Goal: Complete application form: Complete application form

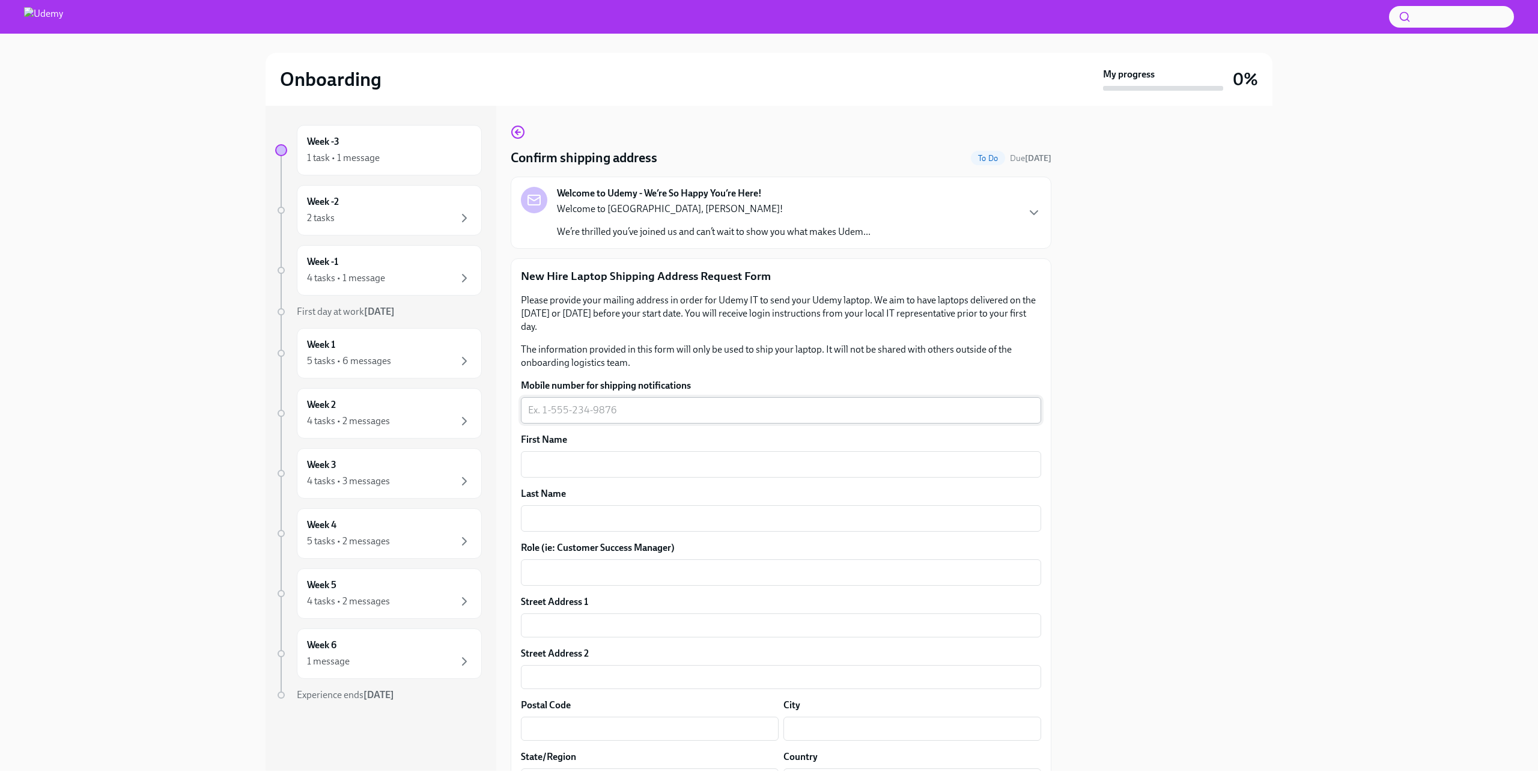
click at [673, 422] on div "x ​" at bounding box center [781, 411] width 520 height 27
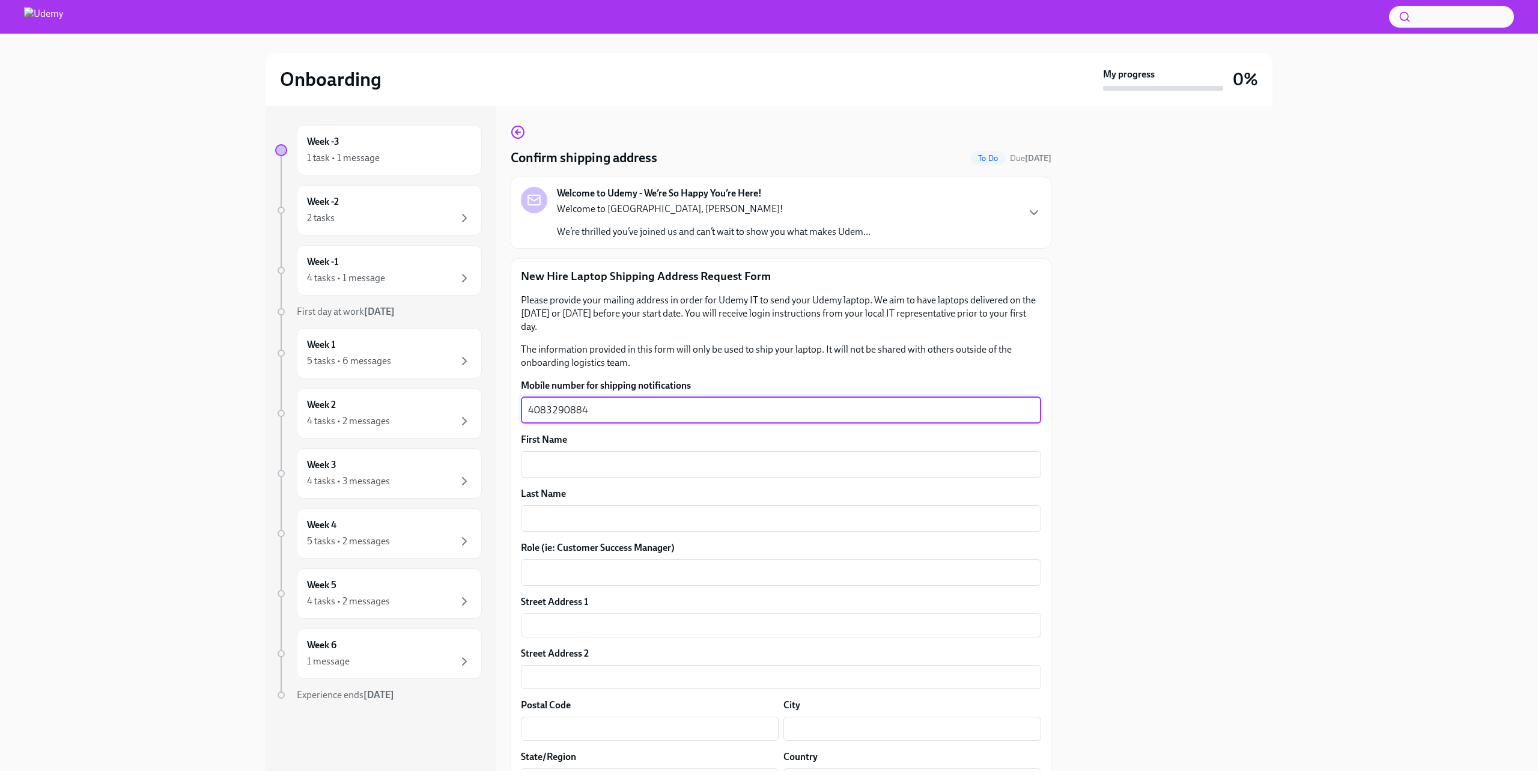
type textarea "4083290884"
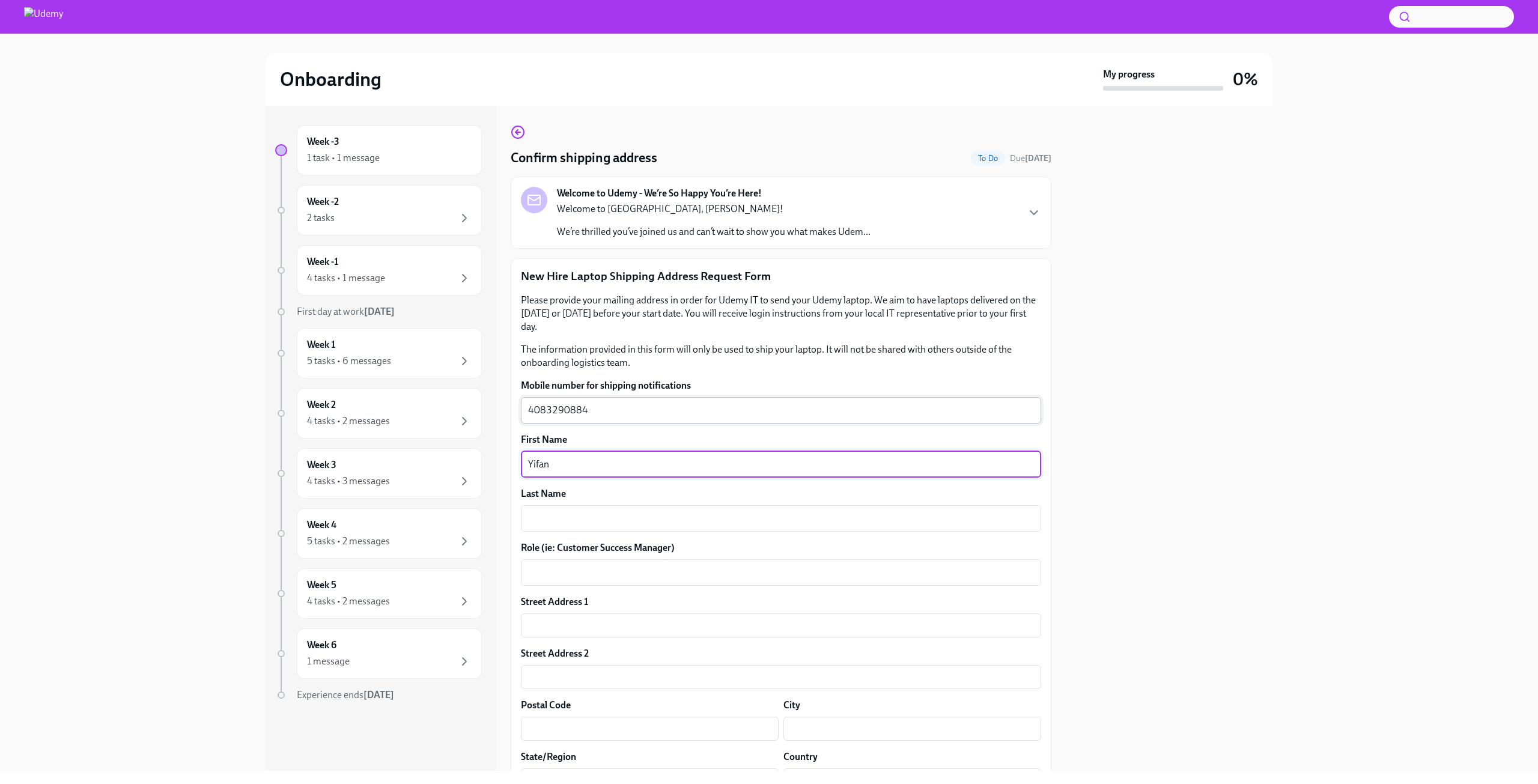
type textarea "Yifan"
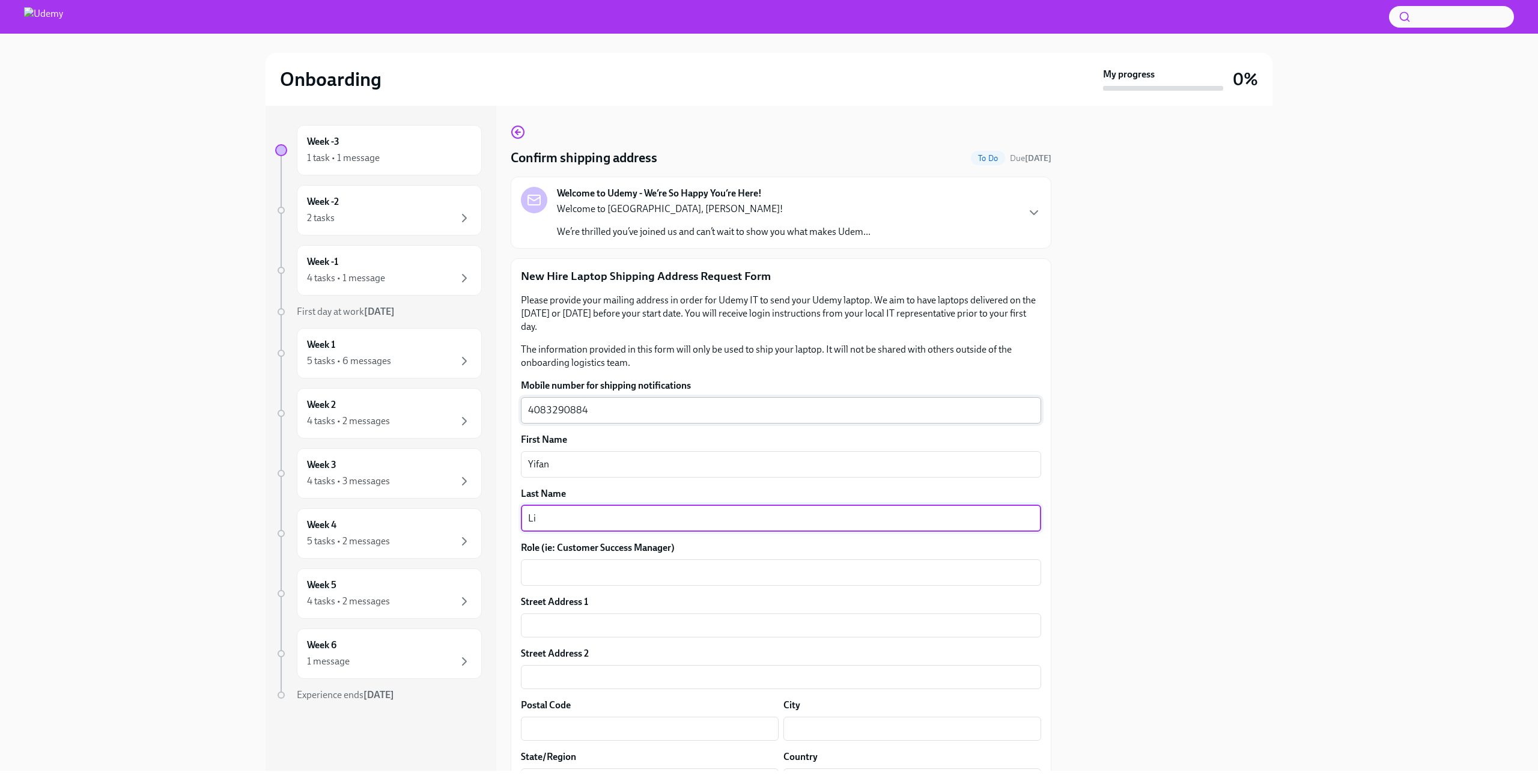
type textarea "Li"
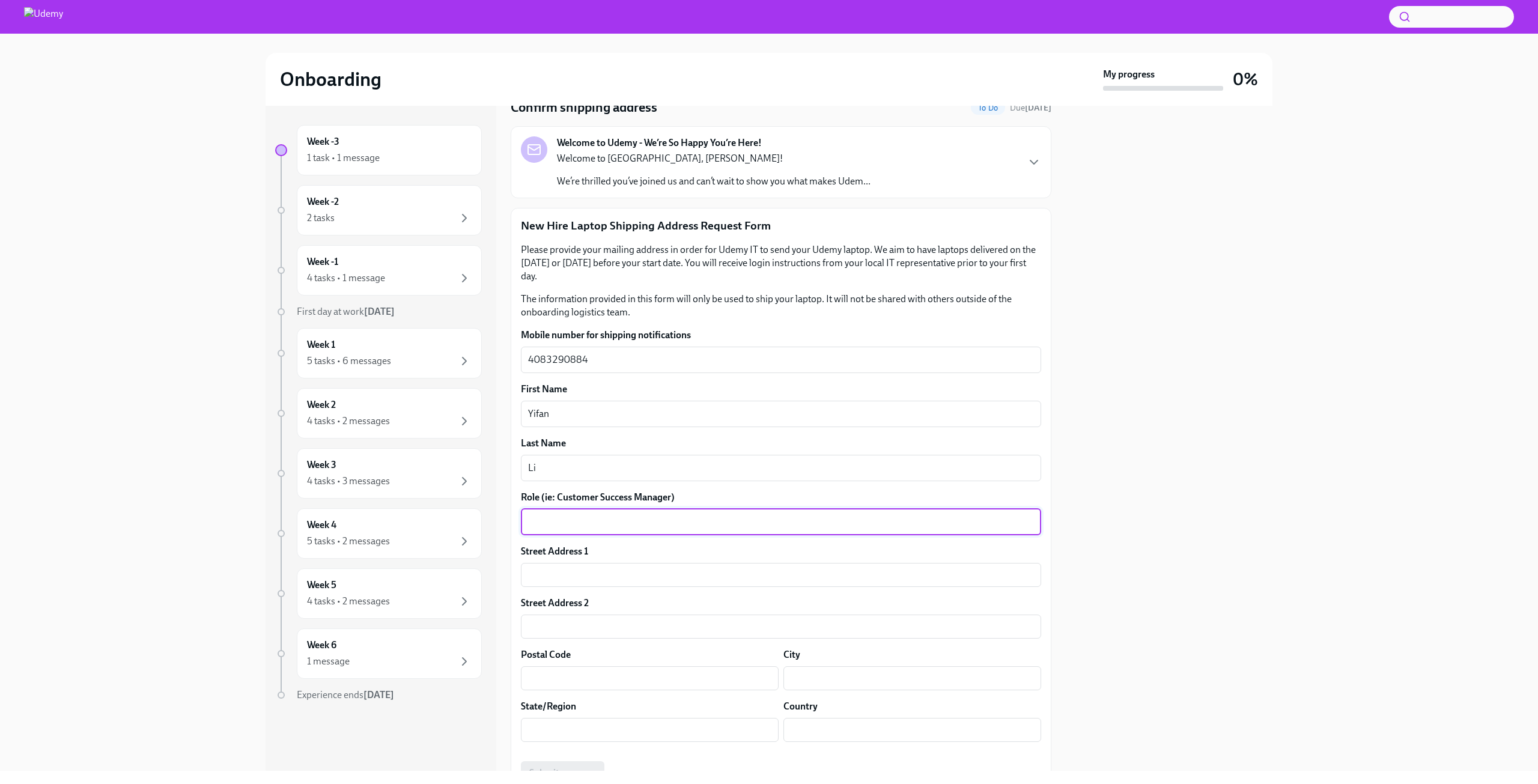
scroll to position [80, 0]
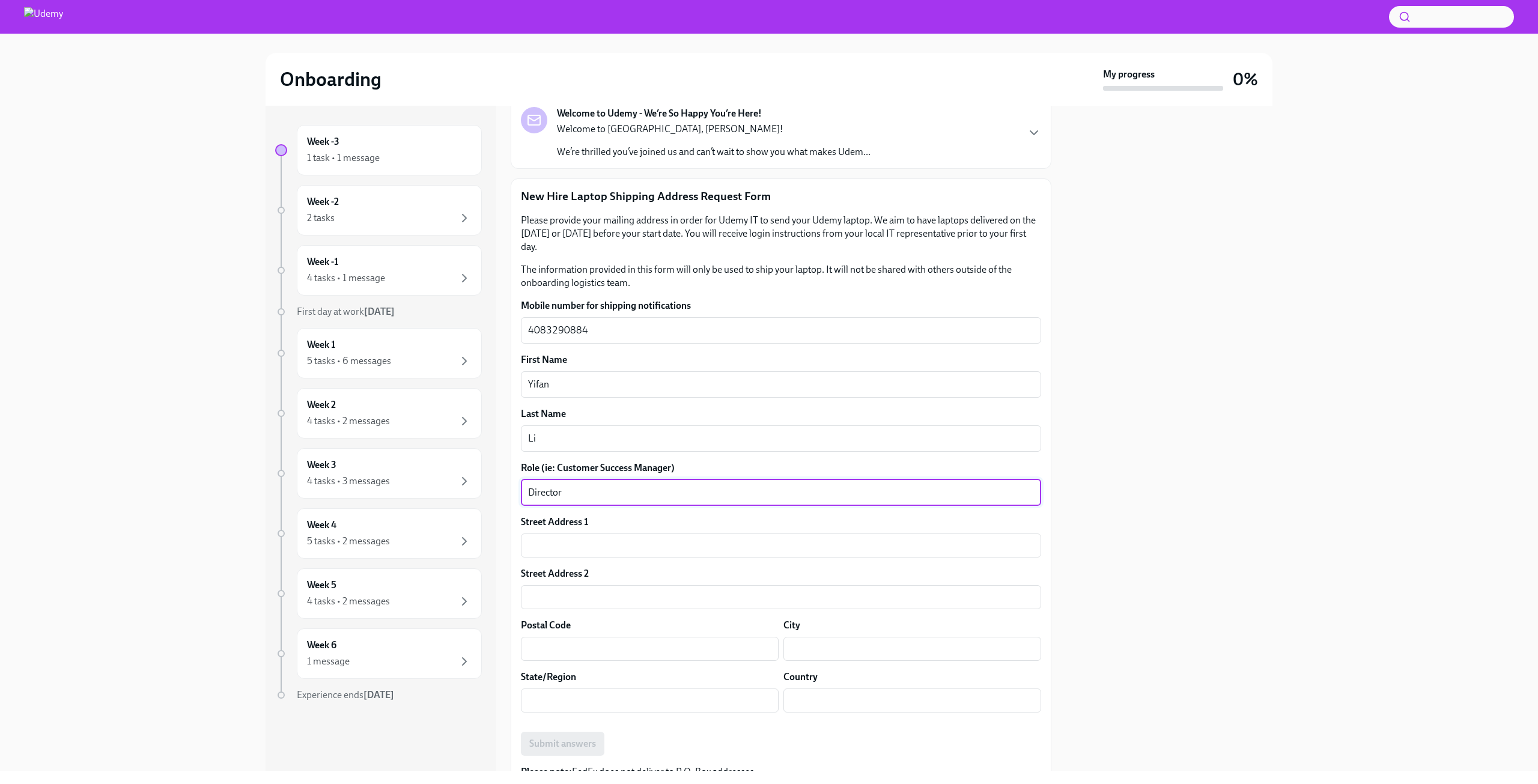
paste textarea "Director Strategy & Business Operations"
paste textarea
type textarea "Director Strategy & Business Operations"
click at [621, 550] on input "text" at bounding box center [781, 545] width 520 height 24
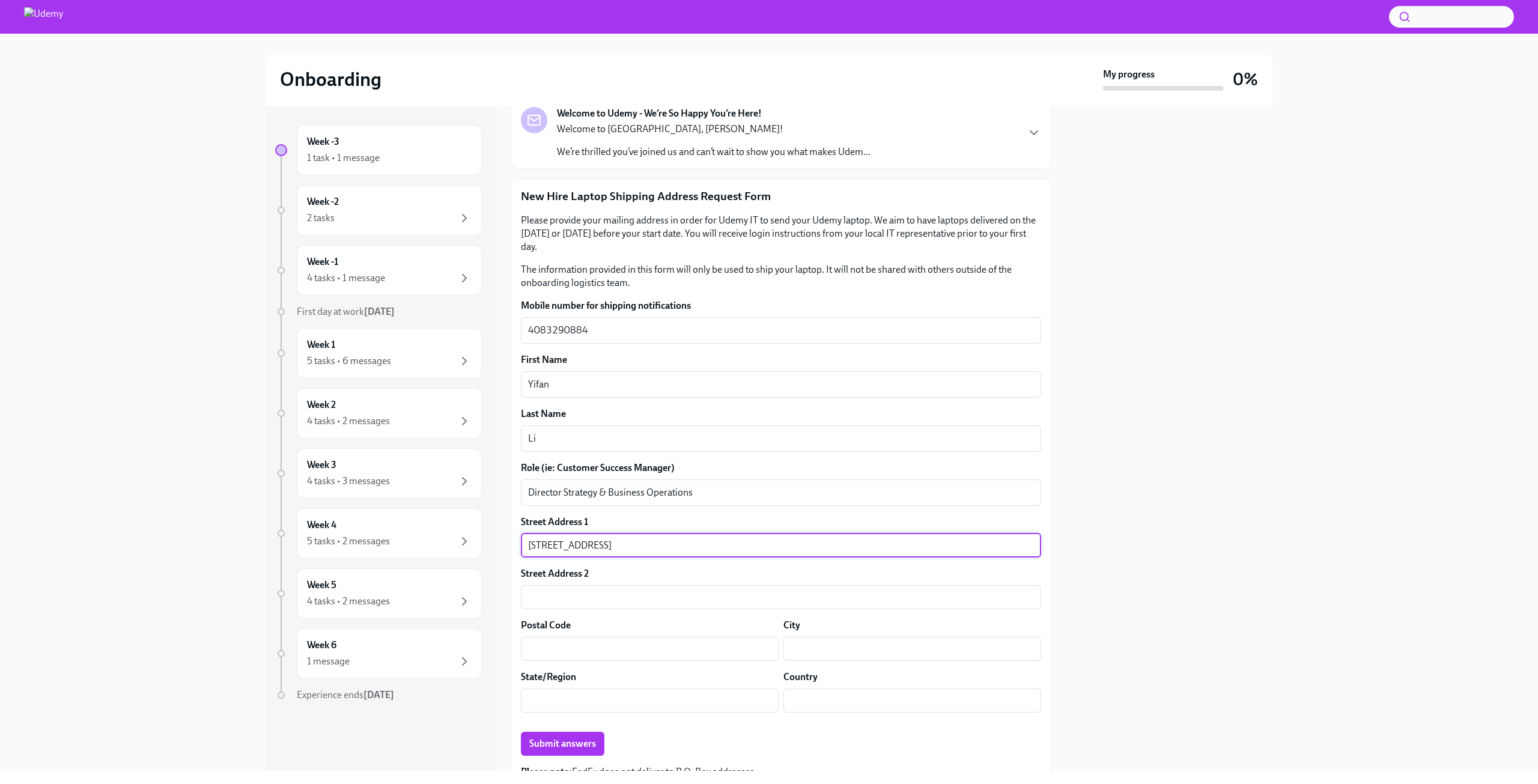
type input "[STREET_ADDRESS]"
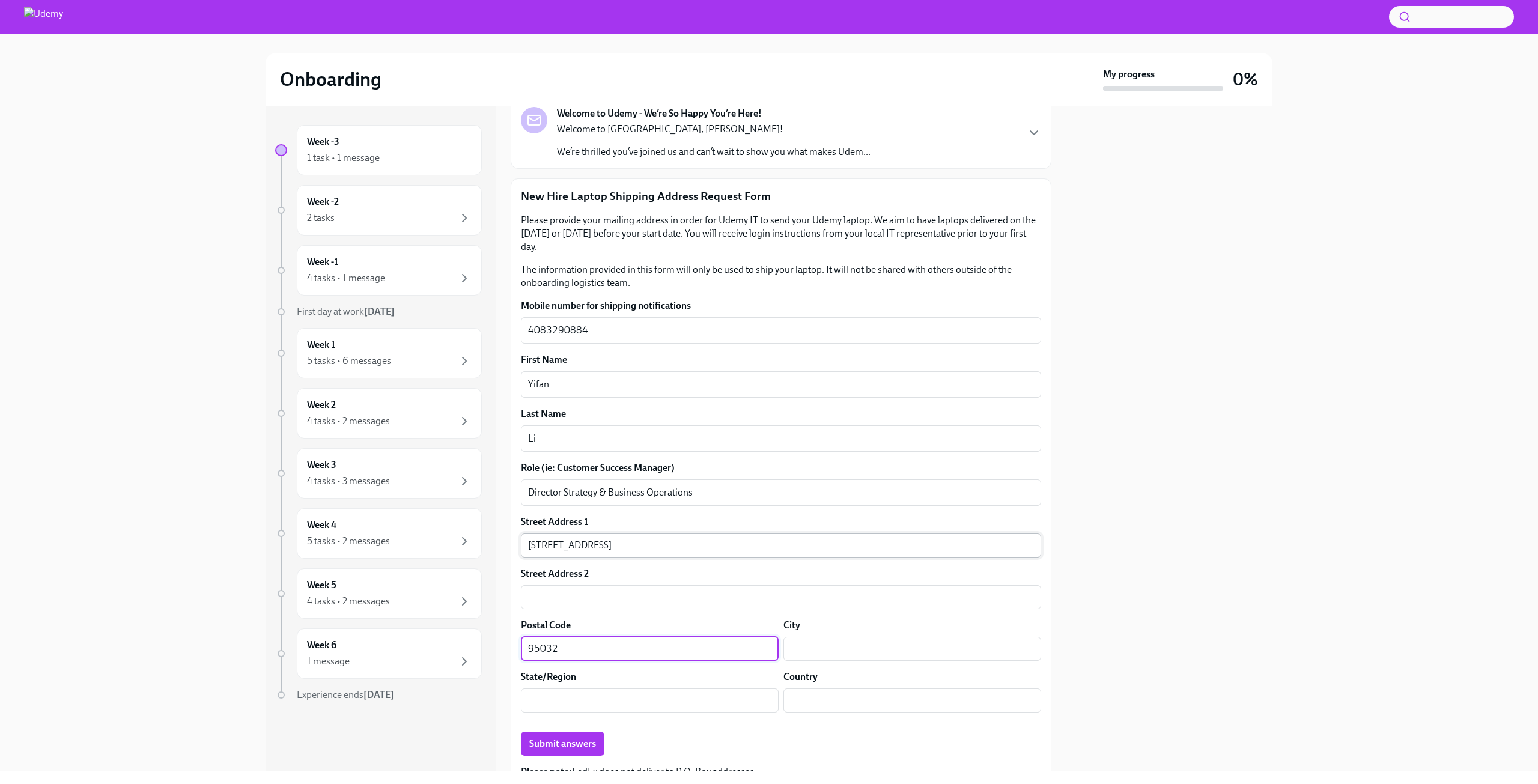
type input "95032"
type input "Los Gatos"
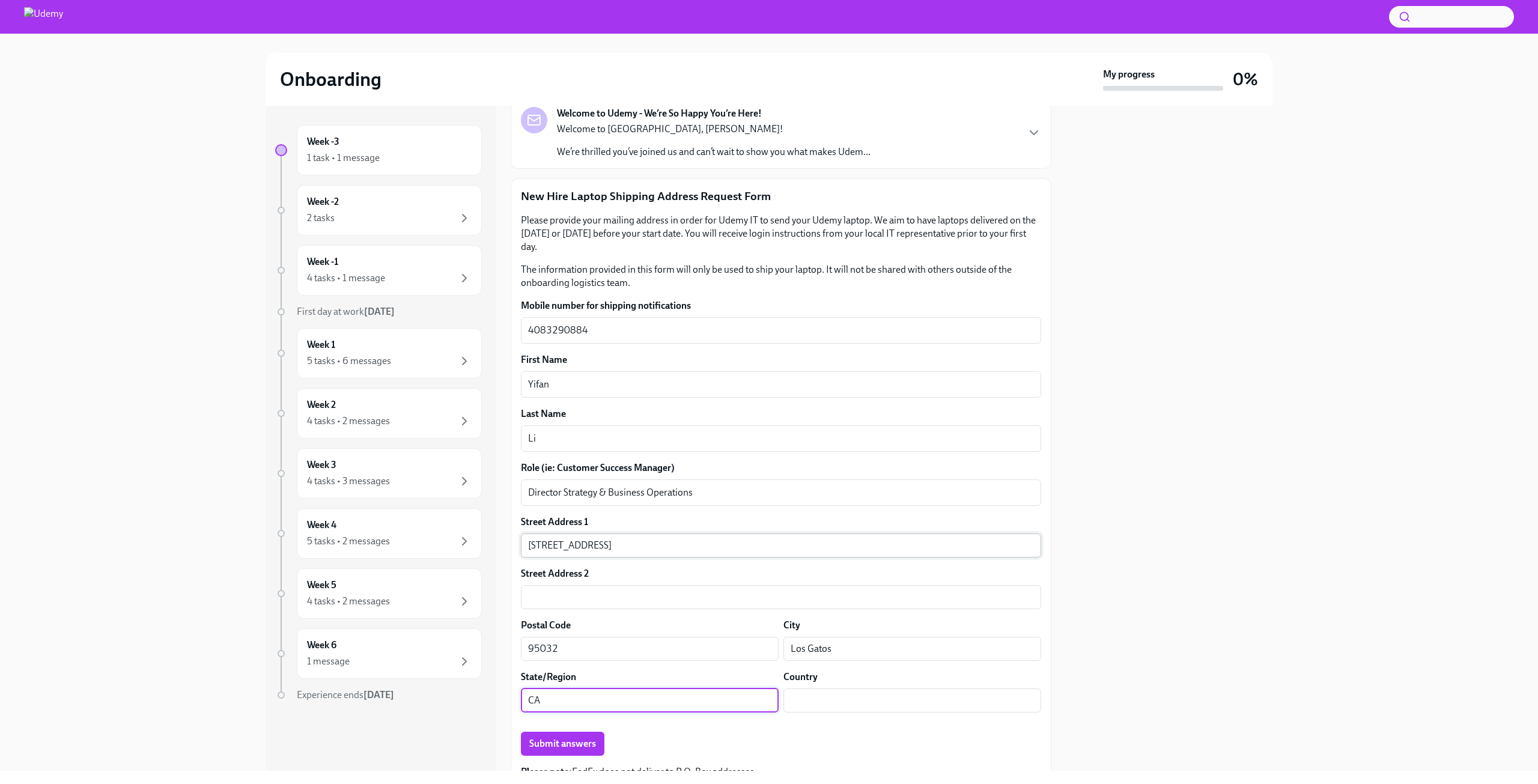
type input "CA"
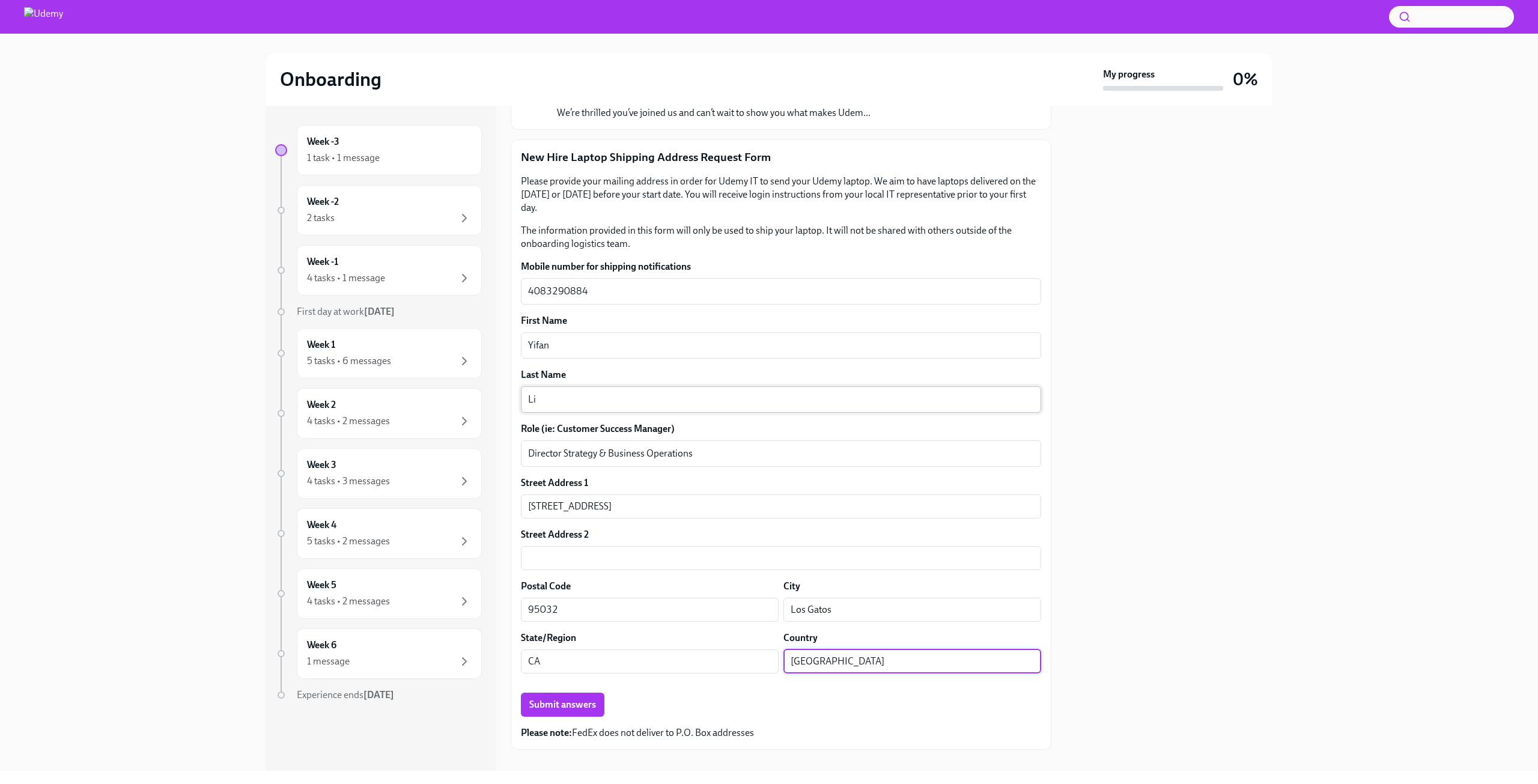
scroll to position [135, 0]
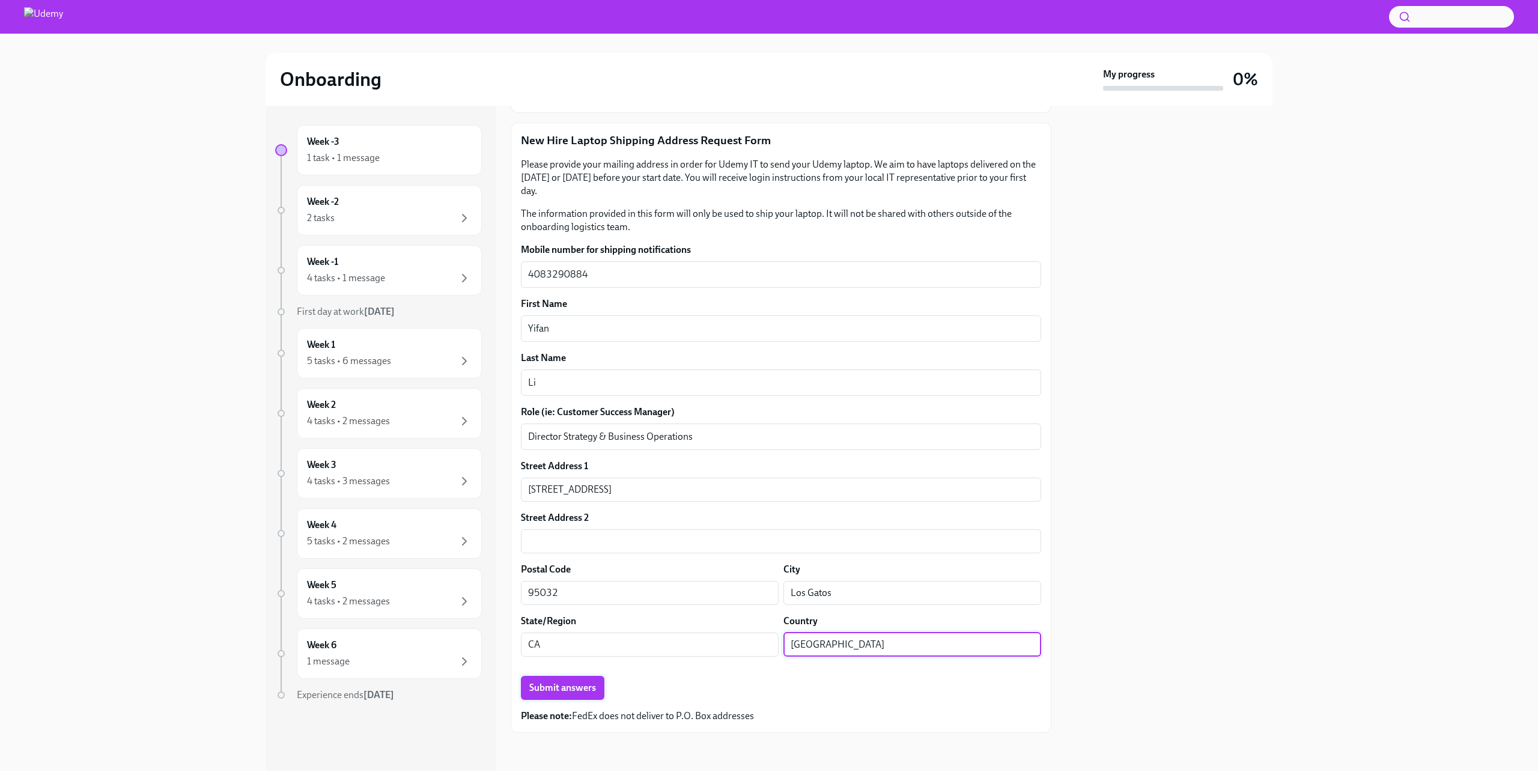
type input "[GEOGRAPHIC_DATA]"
click at [586, 690] on span "Submit answers" at bounding box center [563, 688] width 67 height 12
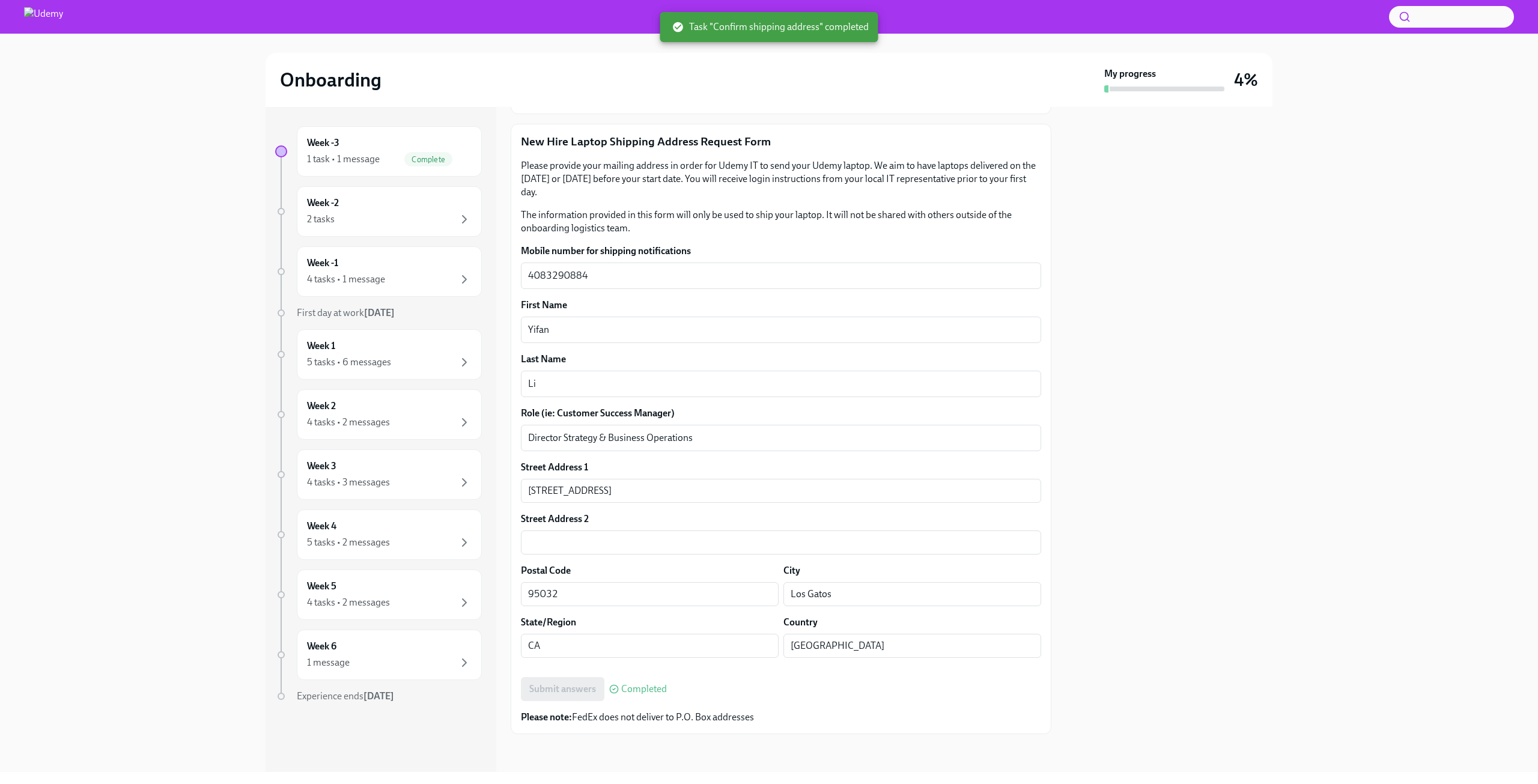
scroll to position [0, 0]
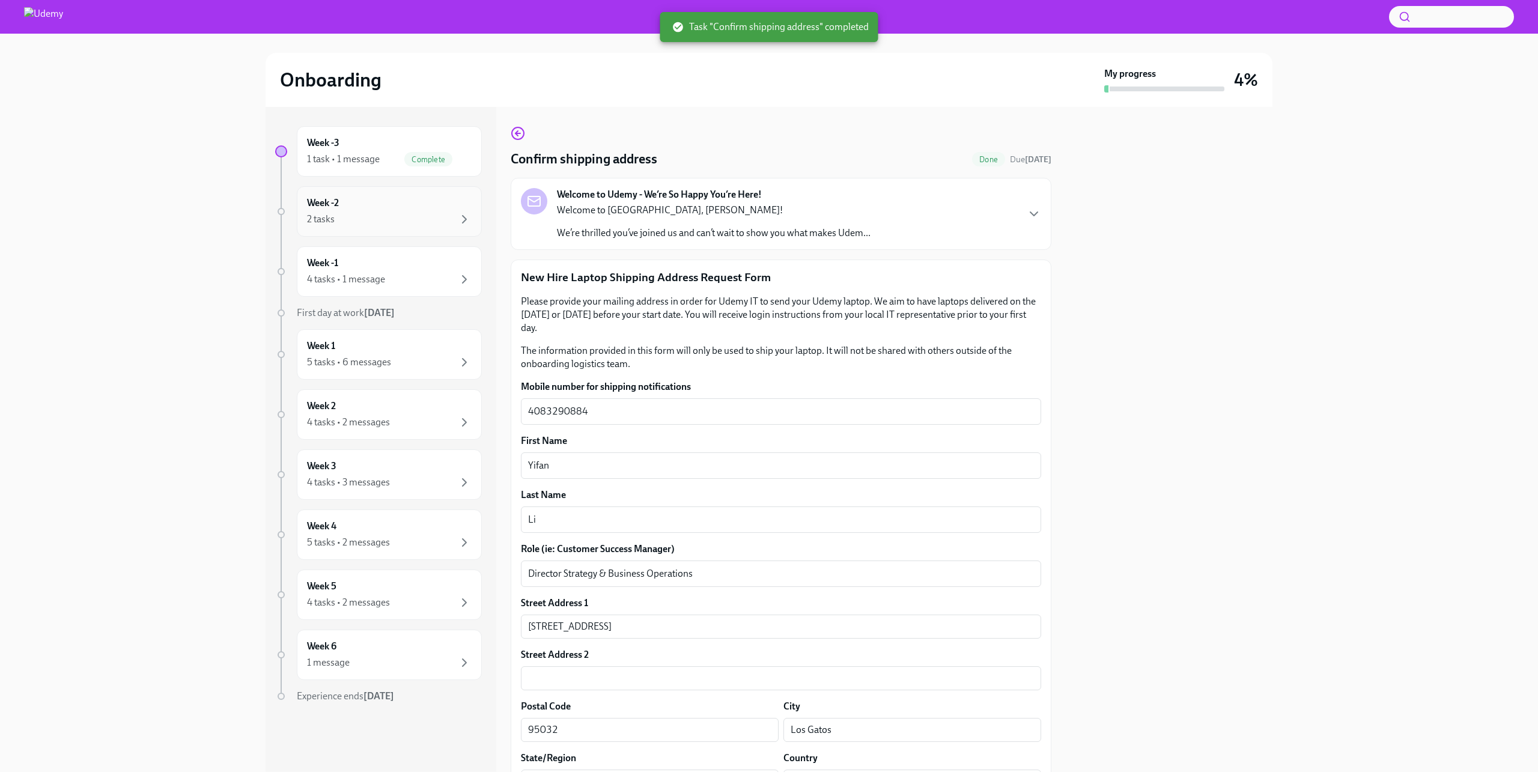
click at [377, 205] on div "Week -2 2 tasks" at bounding box center [389, 211] width 164 height 30
